Goal: Find contact information: Find contact information

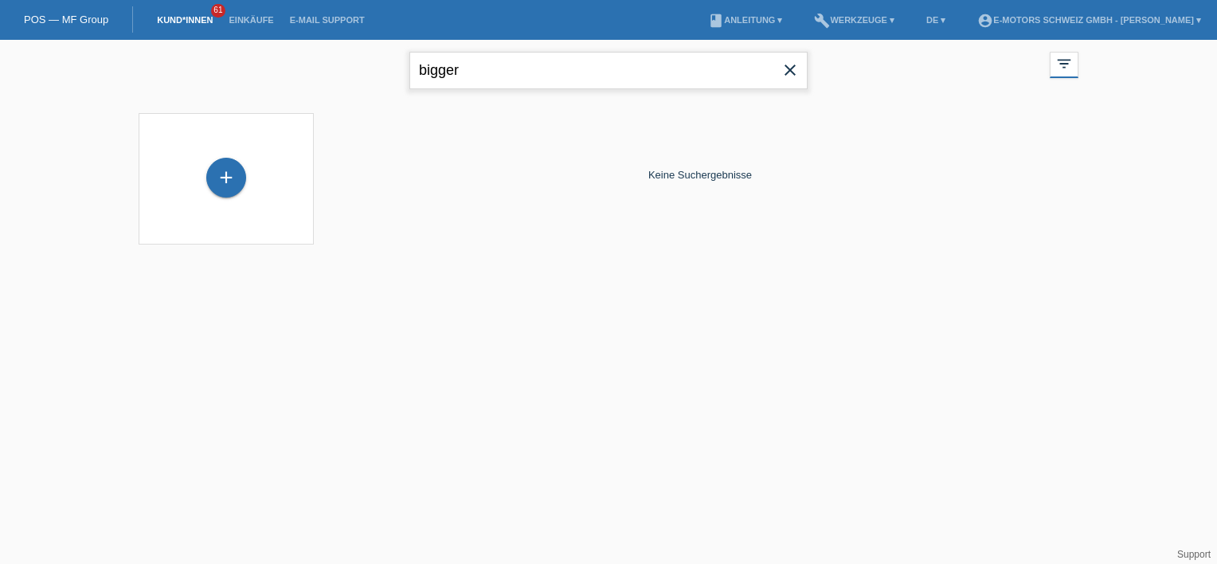
click at [566, 66] on input "bigger" at bounding box center [608, 70] width 398 height 37
click at [565, 66] on input "bigger" at bounding box center [608, 70] width 398 height 37
click at [565, 65] on input "bigger" at bounding box center [608, 70] width 398 height 37
type input "jasmin"
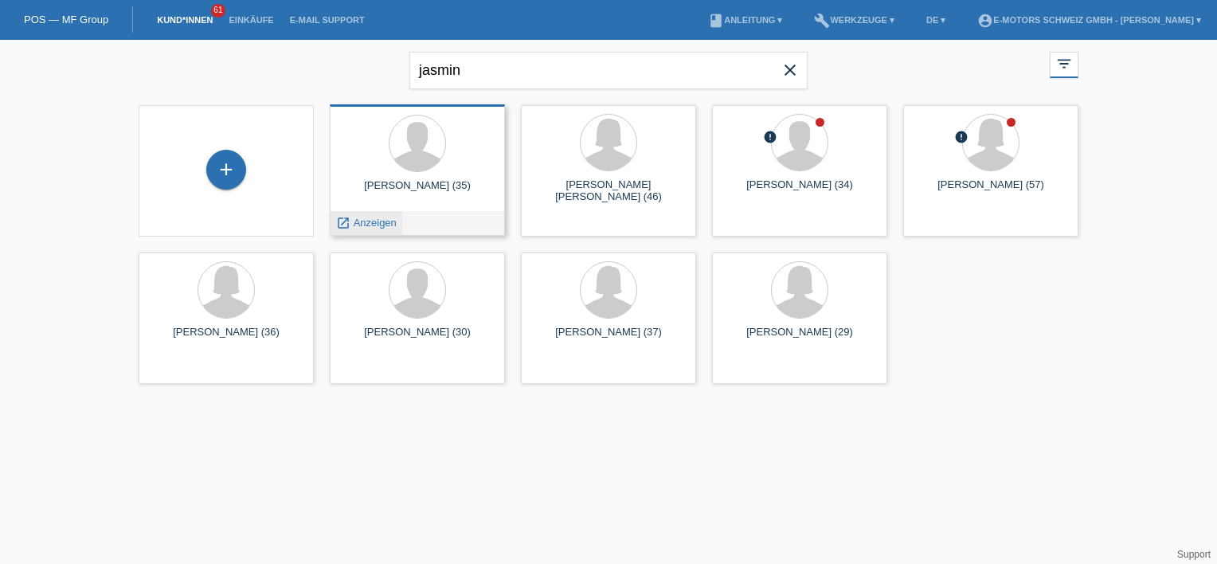
click at [377, 224] on span "Anzeigen" at bounding box center [375, 223] width 43 height 12
click at [425, 166] on div at bounding box center [417, 143] width 56 height 56
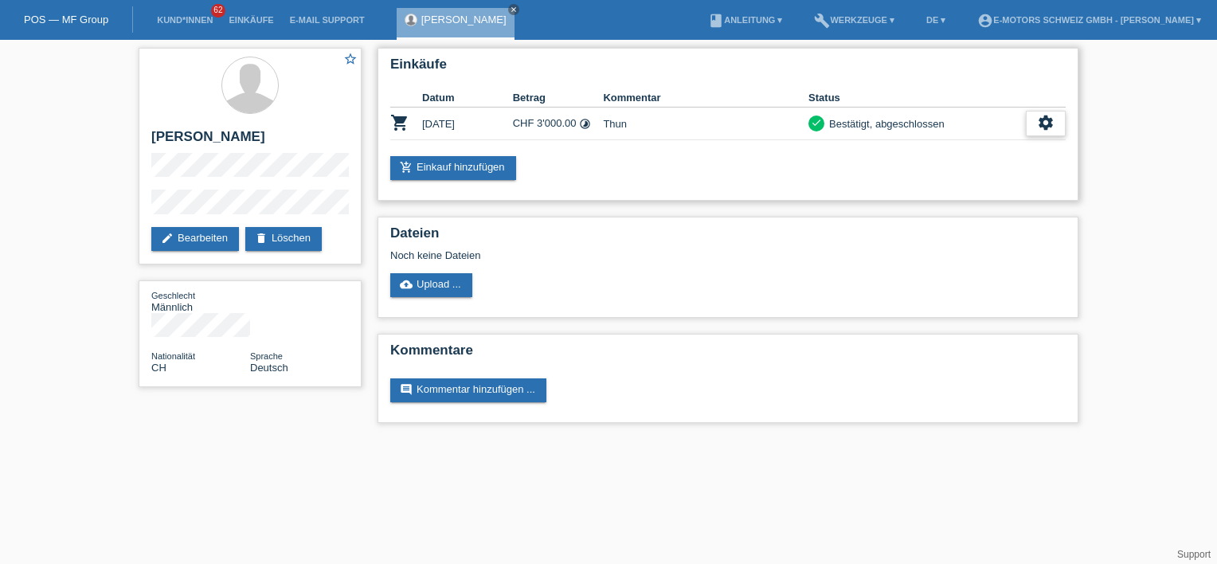
click at [1054, 128] on div "settings" at bounding box center [1046, 123] width 40 height 25
click at [210, 236] on link "edit Bearbeiten" at bounding box center [195, 239] width 88 height 24
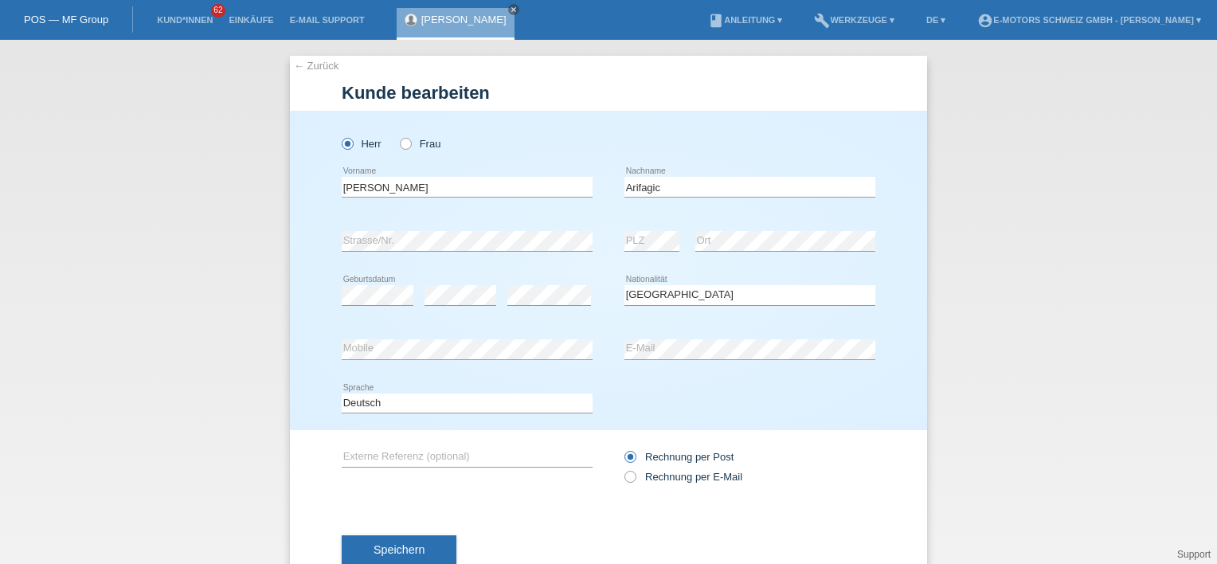
select select "CH"
click at [837, 448] on div "Rechnung per Post Rechnung per E-Mail" at bounding box center [749, 467] width 251 height 40
click at [627, 483] on input "Rechnung per E-Mail" at bounding box center [629, 481] width 10 height 20
radio input "true"
click at [622, 468] on icon at bounding box center [622, 468] width 0 height 0
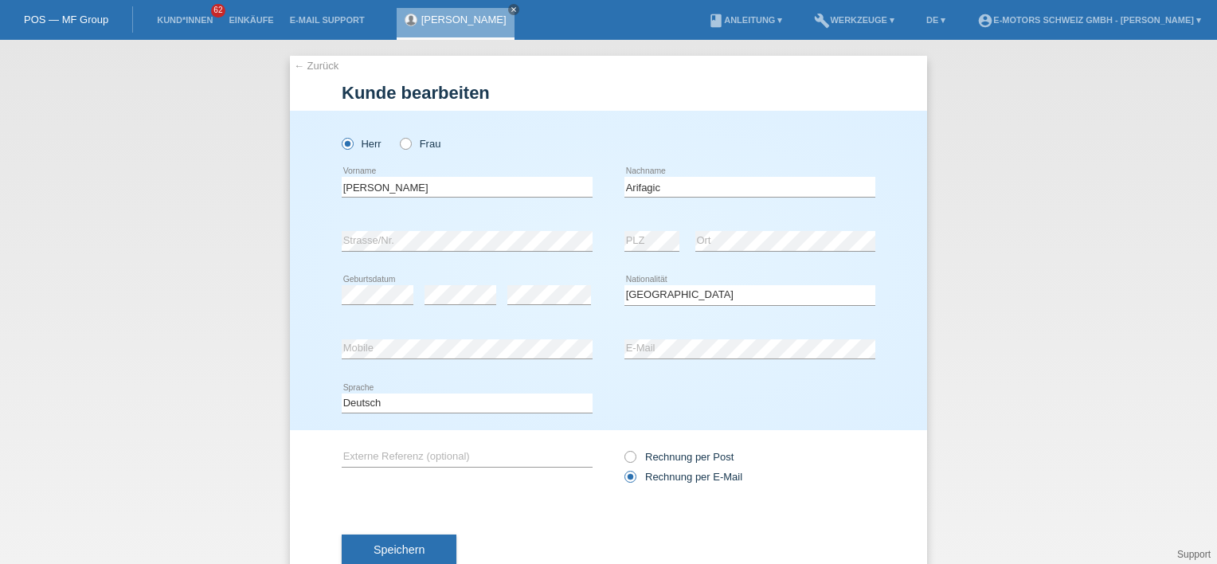
click at [627, 479] on input "Rechnung per E-Mail" at bounding box center [629, 481] width 10 height 20
click at [425, 547] on button "Speichern" at bounding box center [399, 549] width 115 height 30
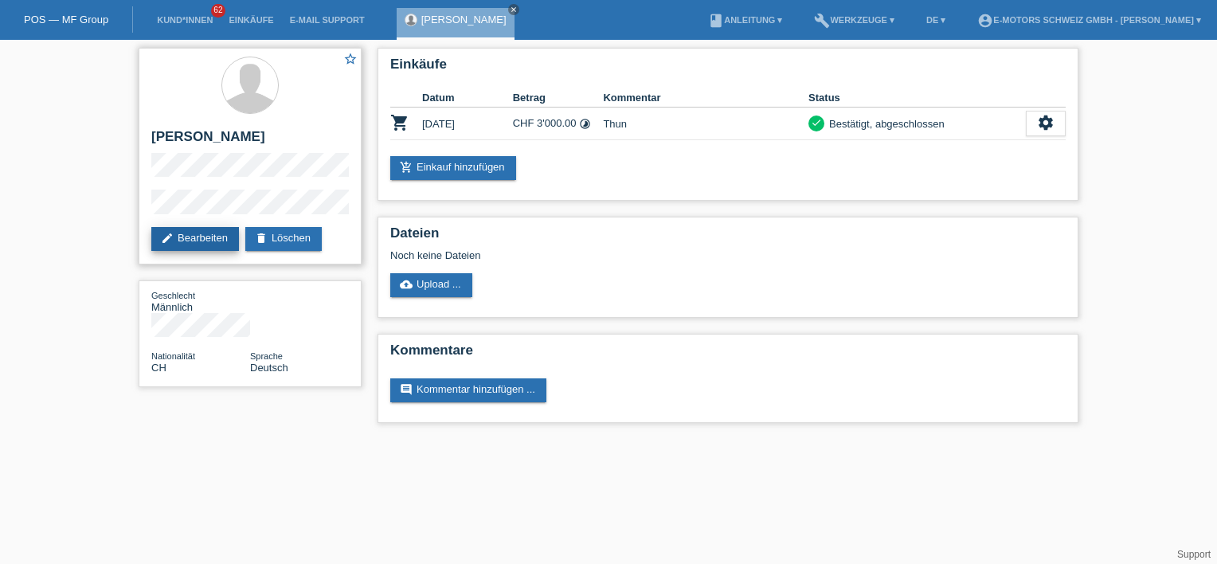
click at [191, 240] on link "edit Bearbeiten" at bounding box center [195, 239] width 88 height 24
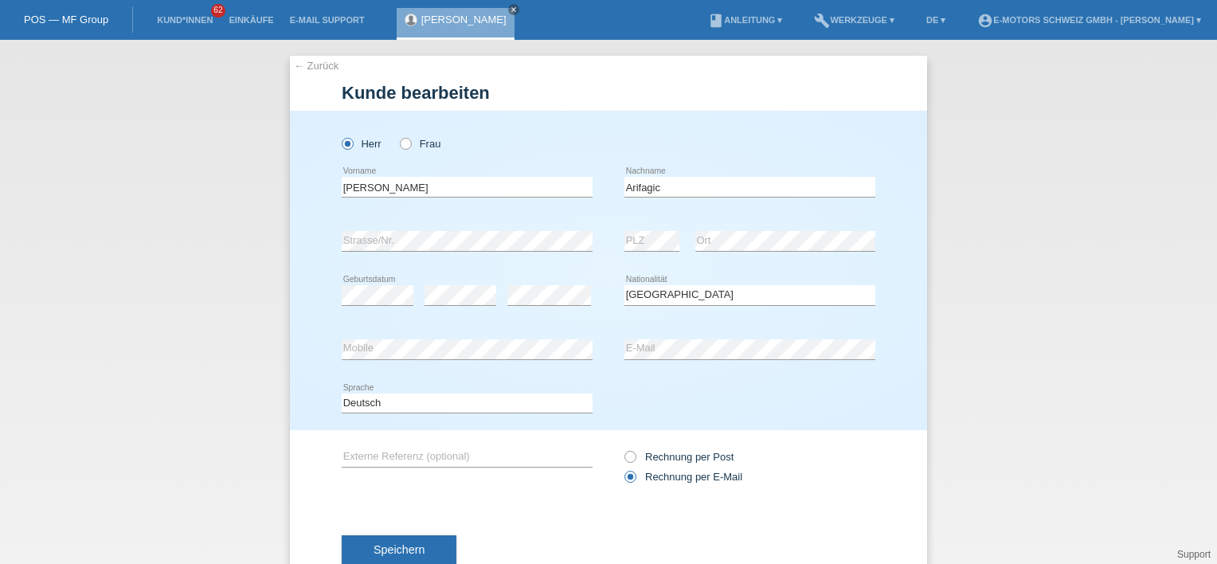
select select "CH"
click at [724, 134] on div "Herr Frau" at bounding box center [609, 135] width 534 height 49
click at [510, 10] on icon "close" at bounding box center [514, 10] width 8 height 8
click at [303, 64] on link "← Zurück" at bounding box center [316, 66] width 45 height 12
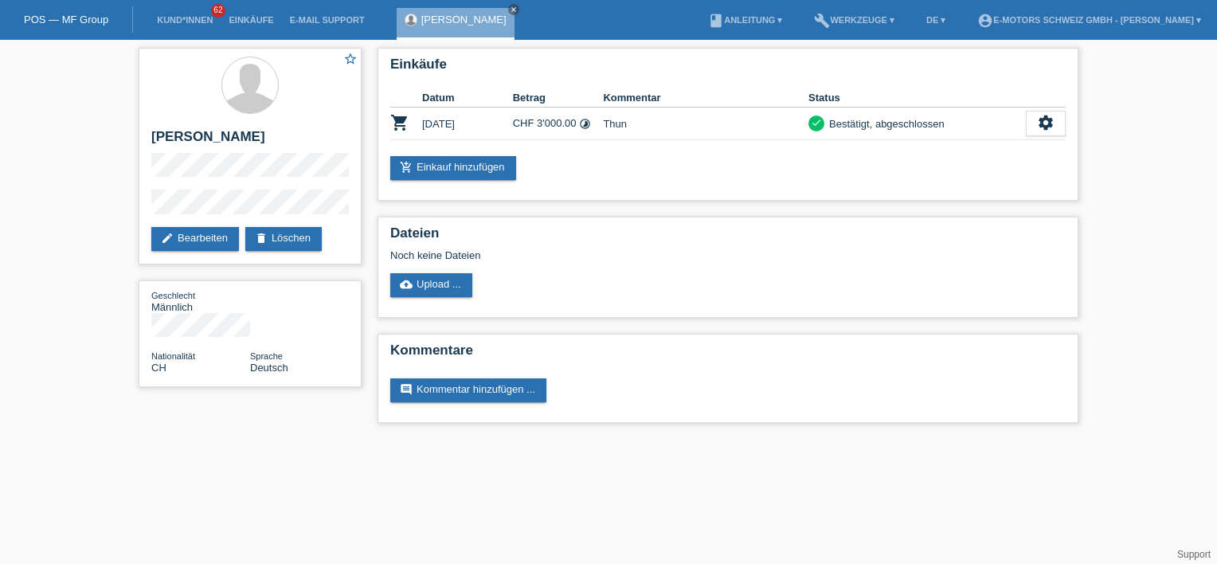
click at [1184, 553] on link "Support" at bounding box center [1193, 554] width 33 height 11
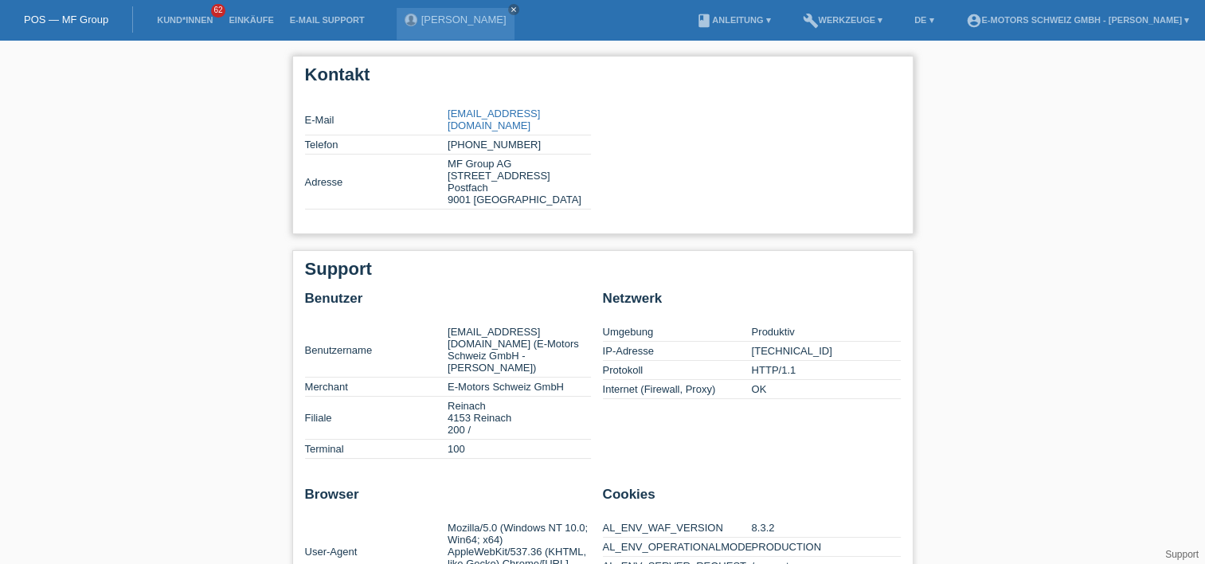
click at [487, 113] on link "partner@mfgroup.ch" at bounding box center [494, 120] width 92 height 24
copy tr "partner@mfgroup.ch"
drag, startPoint x: 559, startPoint y: 111, endPoint x: 444, endPoint y: 120, distance: 115.1
click at [444, 120] on tr "E-Mail partner@mfgroup.ch" at bounding box center [448, 119] width 286 height 31
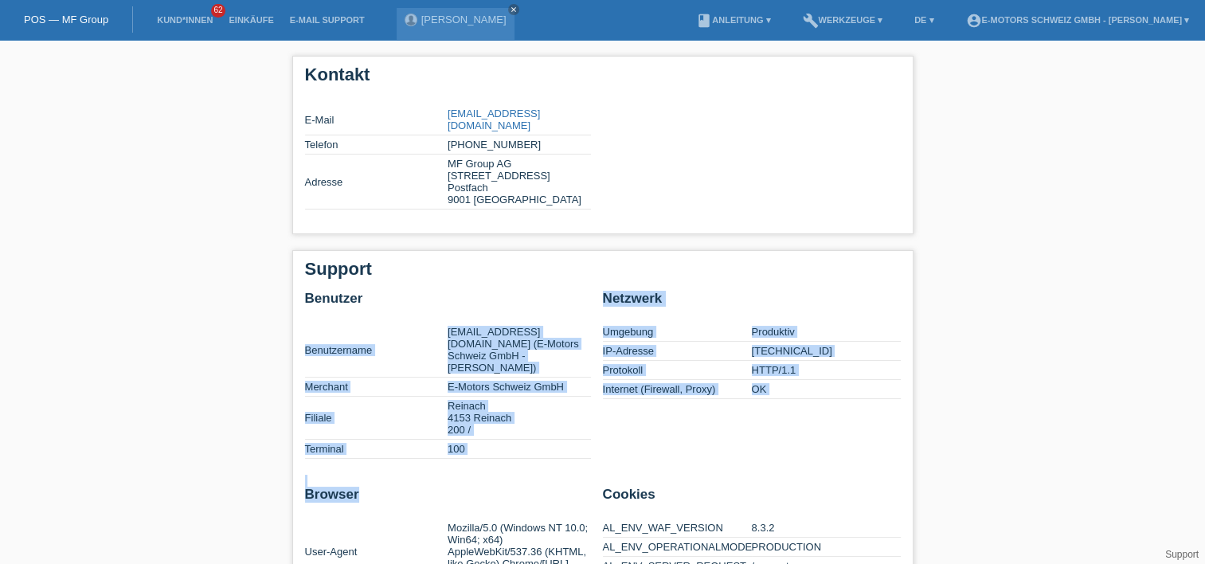
drag, startPoint x: 174, startPoint y: 451, endPoint x: 10, endPoint y: 604, distance: 224.8
click at [10, 563] on html "POS — MF Group Kund*innen 62 Einkäufe E-Mail Support Jasmin Arifagic close" at bounding box center [602, 505] width 1205 height 1011
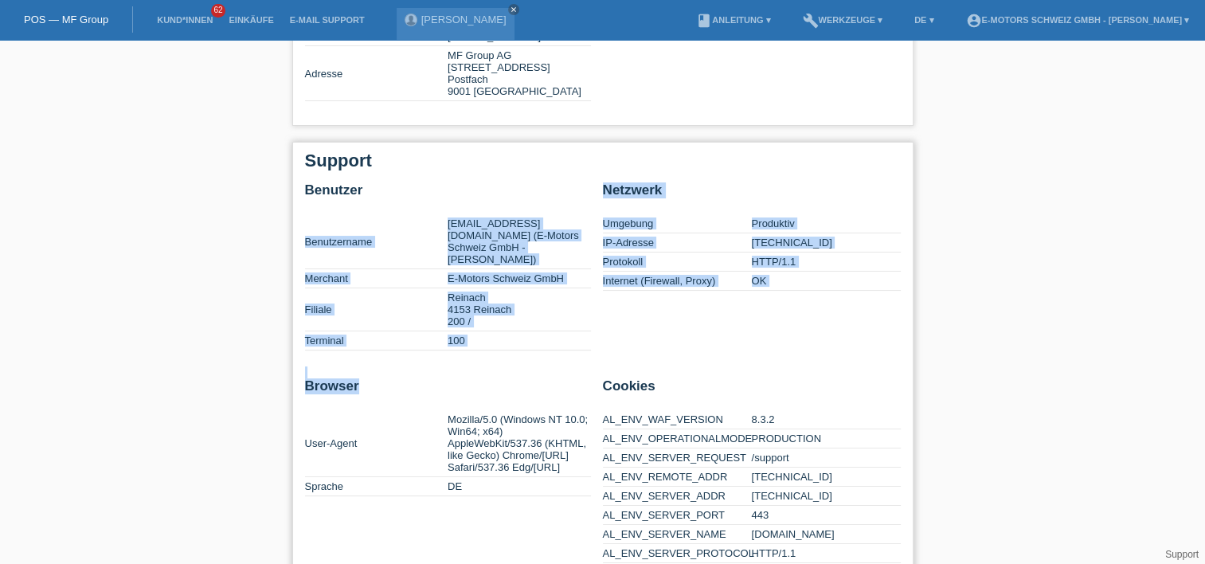
click at [878, 233] on td "194.230.147.23" at bounding box center [826, 242] width 149 height 19
